Goal: Navigation & Orientation: Find specific page/section

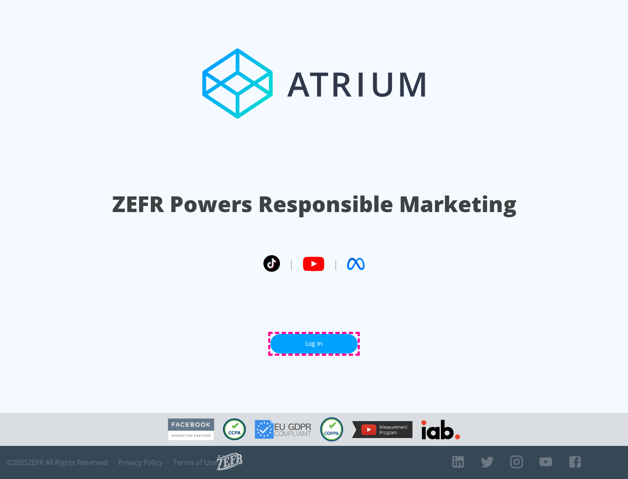
click at [314, 344] on link "Log In" at bounding box center [313, 344] width 87 height 20
